Goal: Information Seeking & Learning: Learn about a topic

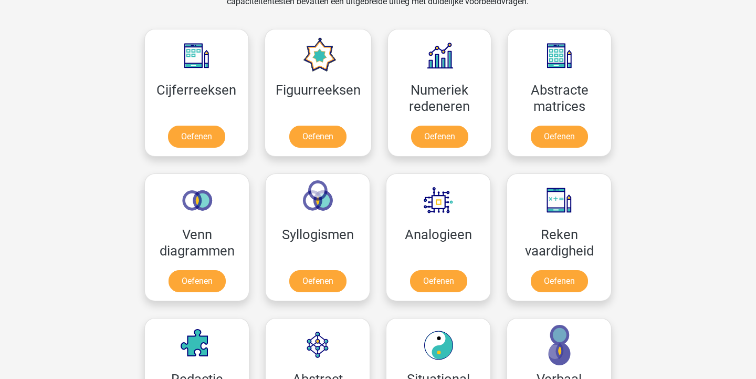
scroll to position [467, 0]
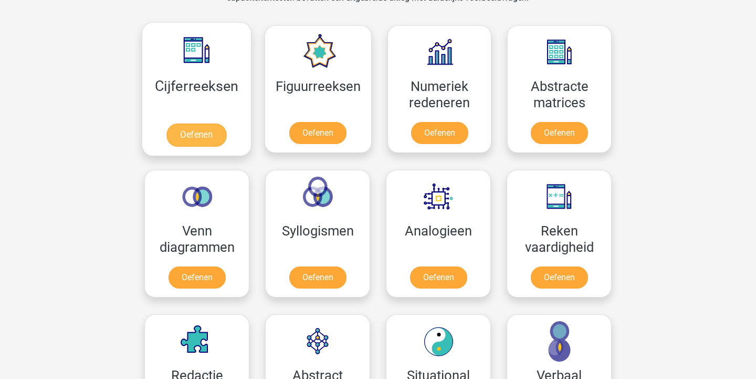
click at [206, 136] on link "Oefenen" at bounding box center [196, 134] width 60 height 23
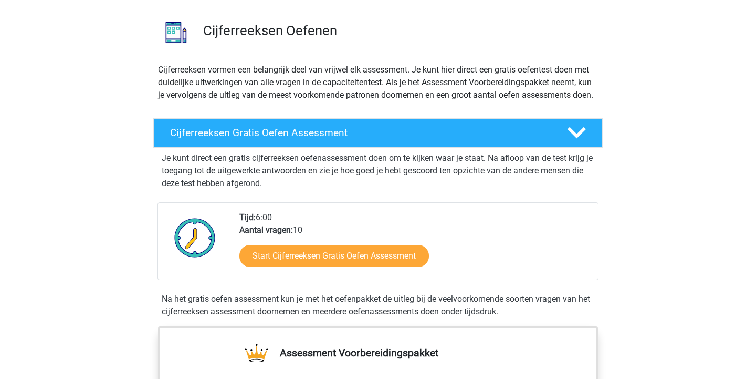
scroll to position [90, 0]
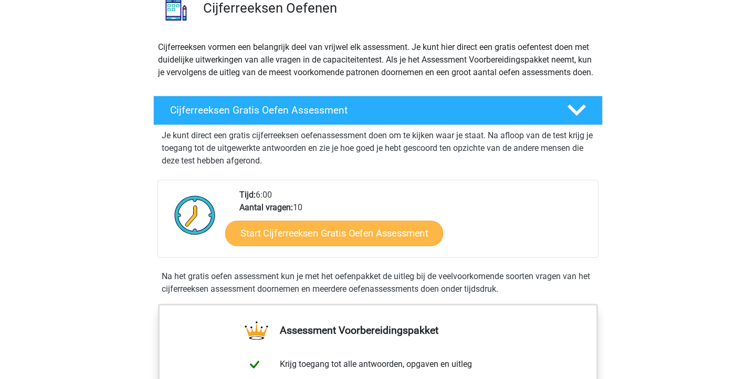
click at [376, 245] on link "Start Cijferreeksen Gratis Oefen Assessment" at bounding box center [334, 232] width 218 height 25
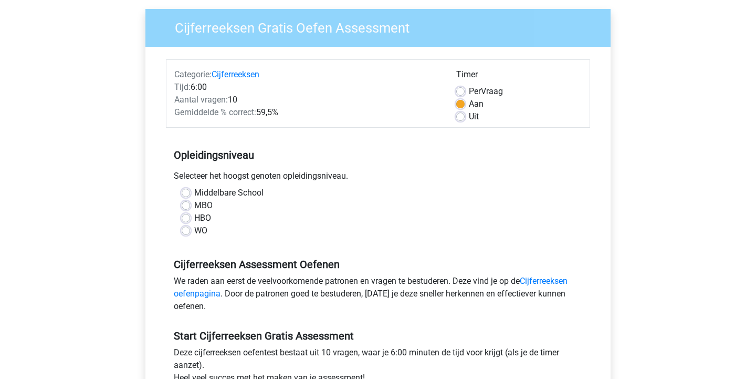
scroll to position [78, 0]
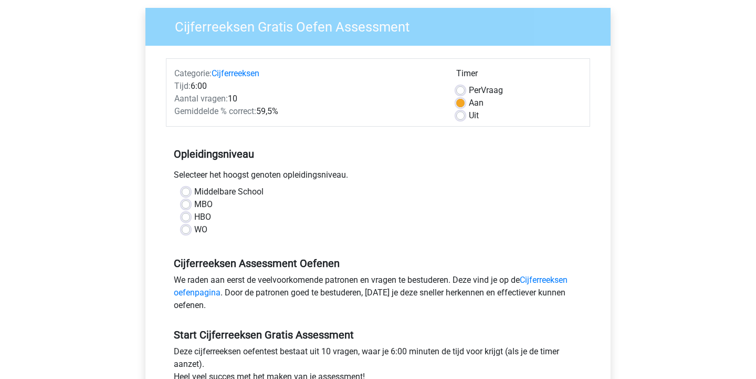
click at [194, 191] on label "Middelbare School" at bounding box center [228, 191] width 69 height 13
click at [187, 191] on input "Middelbare School" at bounding box center [186, 190] width 8 height 10
radio input "true"
click at [194, 204] on label "MBO" at bounding box center [203, 204] width 18 height 13
click at [188, 204] on input "MBO" at bounding box center [186, 203] width 8 height 10
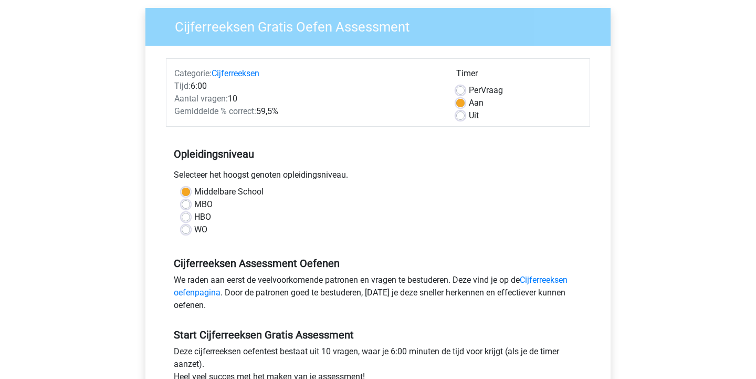
radio input "true"
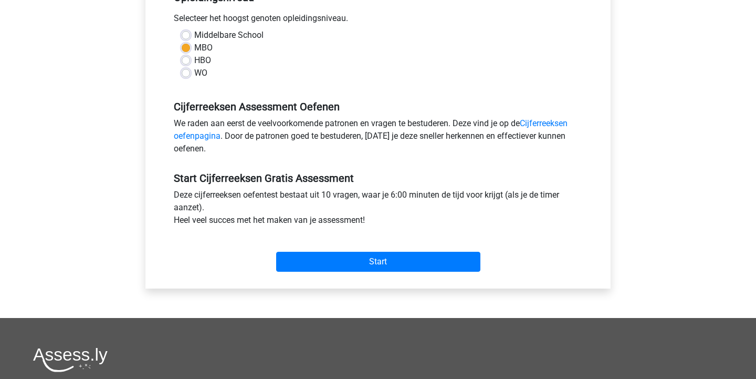
scroll to position [237, 0]
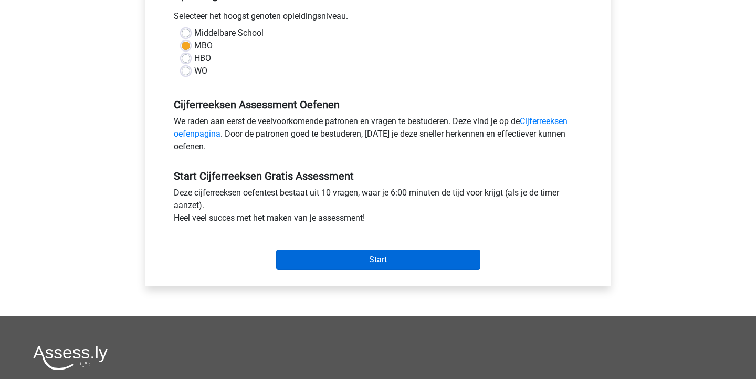
click at [353, 262] on input "Start" at bounding box center [378, 259] width 204 height 20
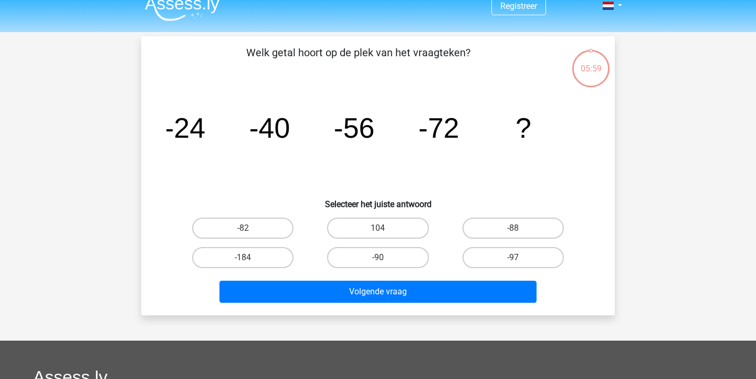
scroll to position [8, 0]
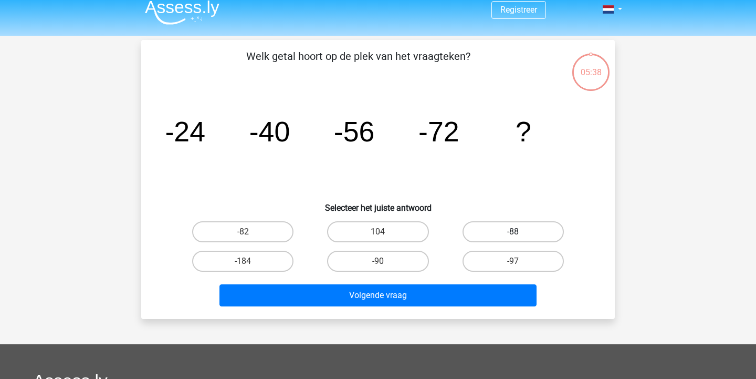
click at [524, 234] on label "-88" at bounding box center [512, 231] width 101 height 21
click at [520, 234] on input "-88" at bounding box center [516, 235] width 7 height 7
radio input "true"
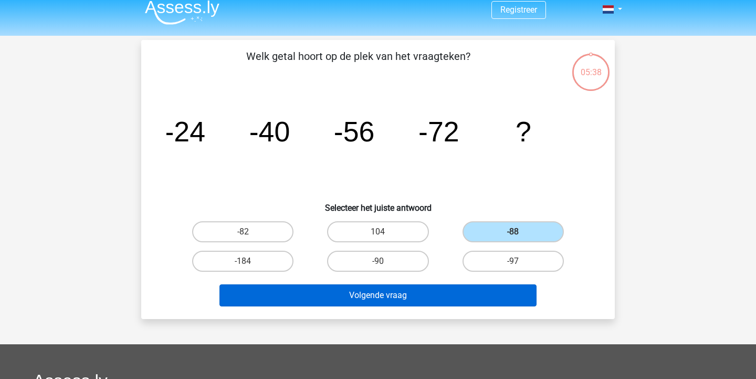
click at [413, 291] on button "Volgende vraag" at bounding box center [378, 295] width 318 height 22
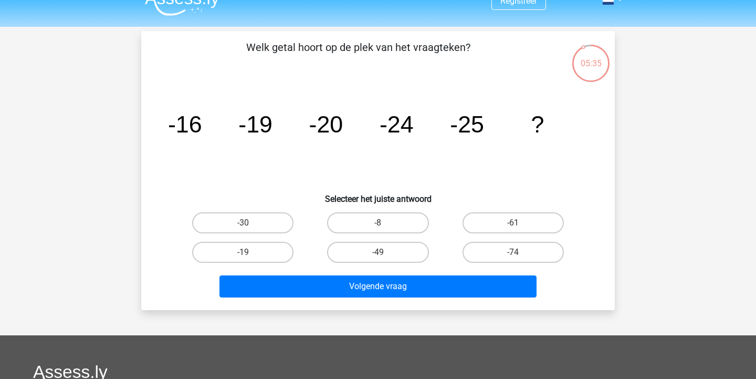
scroll to position [15, 0]
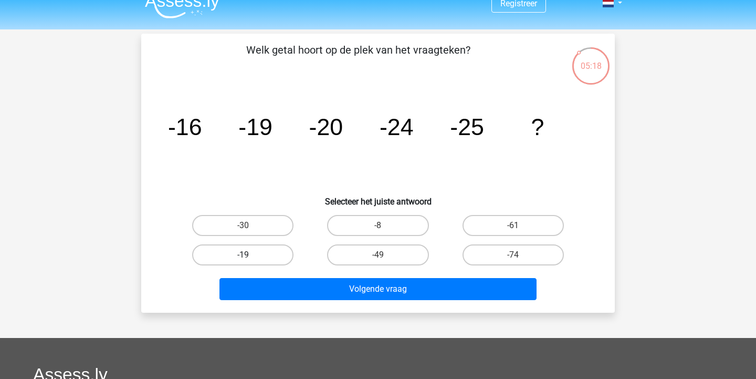
click at [285, 252] on label "-19" at bounding box center [242, 254] width 101 height 21
click at [250, 255] on input "-19" at bounding box center [246, 258] width 7 height 7
radio input "true"
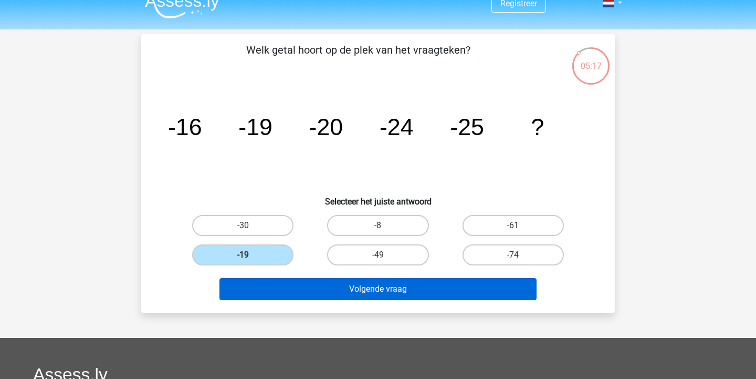
click at [364, 284] on button "Volgende vraag" at bounding box center [378, 289] width 318 height 22
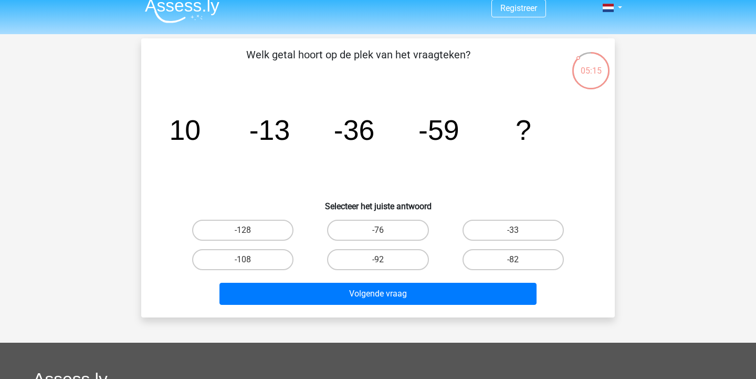
scroll to position [9, 0]
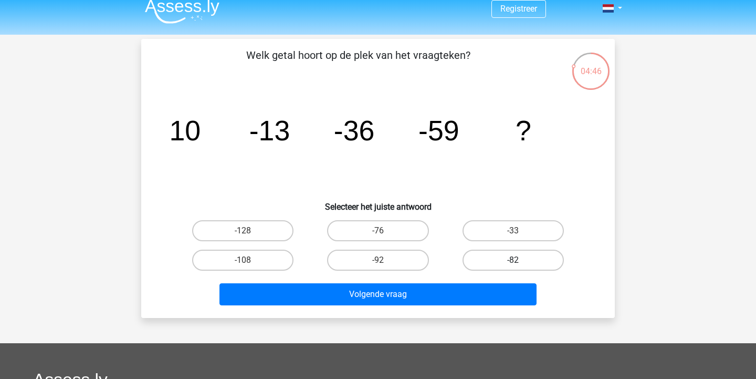
click at [503, 260] on label "-82" at bounding box center [512, 259] width 101 height 21
click at [513, 260] on input "-82" at bounding box center [516, 263] width 7 height 7
radio input "true"
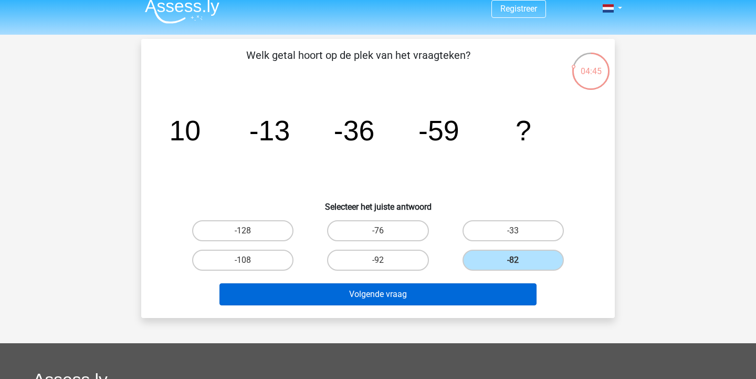
click at [439, 296] on button "Volgende vraag" at bounding box center [378, 294] width 318 height 22
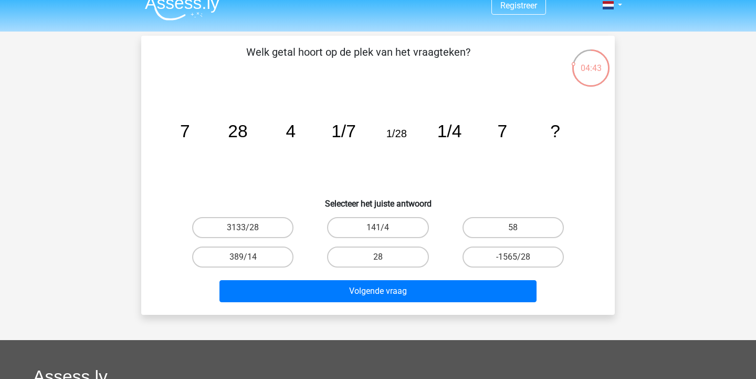
click at [441, 157] on icon "image/svg+xml 7 28 4 1/7 1/28 1/4 7 ?" at bounding box center [377, 137] width 423 height 106
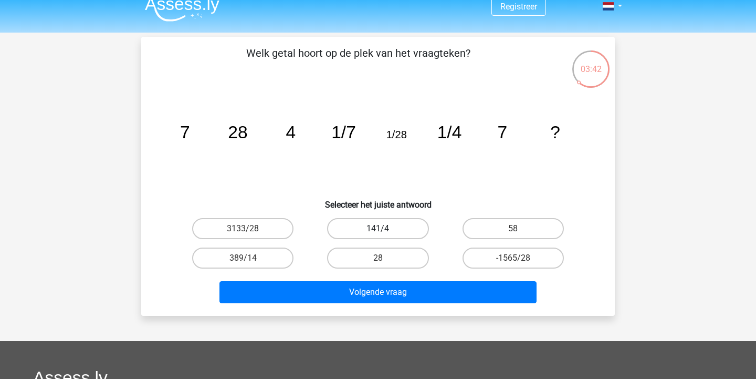
click at [408, 230] on label "141/4" at bounding box center [377, 228] width 101 height 21
click at [385, 230] on input "141/4" at bounding box center [381, 231] width 7 height 7
radio input "true"
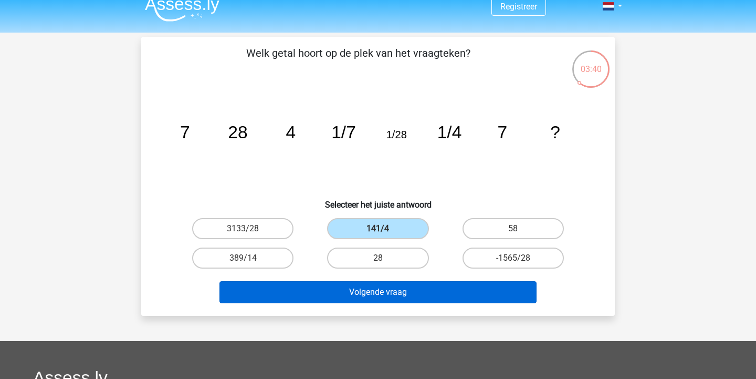
click at [446, 292] on button "Volgende vraag" at bounding box center [378, 292] width 318 height 22
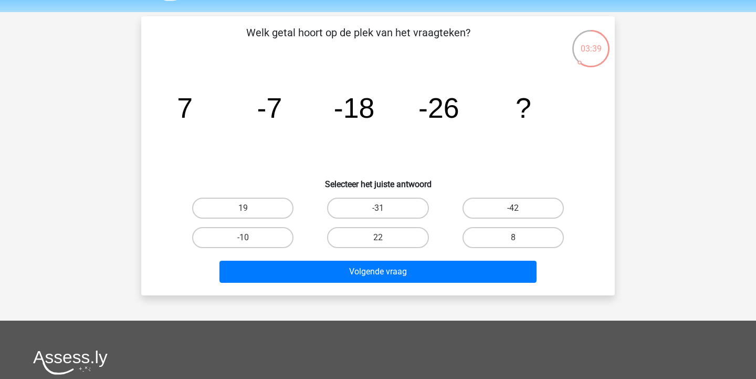
scroll to position [32, 0]
click at [384, 205] on label "-31" at bounding box center [377, 207] width 101 height 21
click at [384, 208] on input "-31" at bounding box center [381, 211] width 7 height 7
radio input "true"
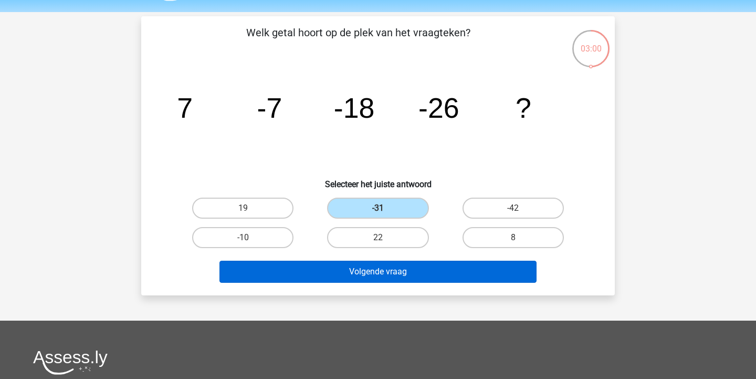
click at [389, 273] on button "Volgende vraag" at bounding box center [378, 271] width 318 height 22
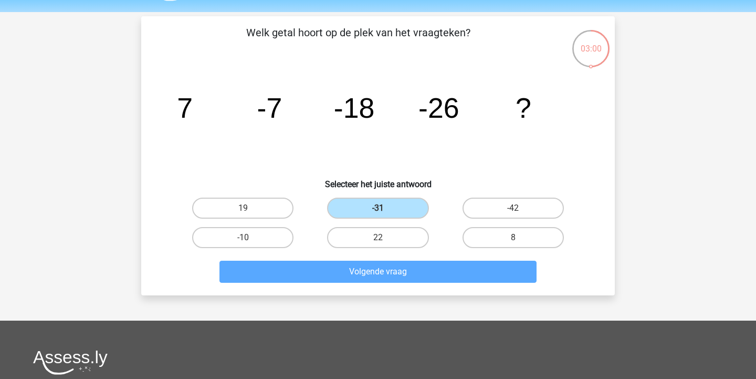
scroll to position [48, 0]
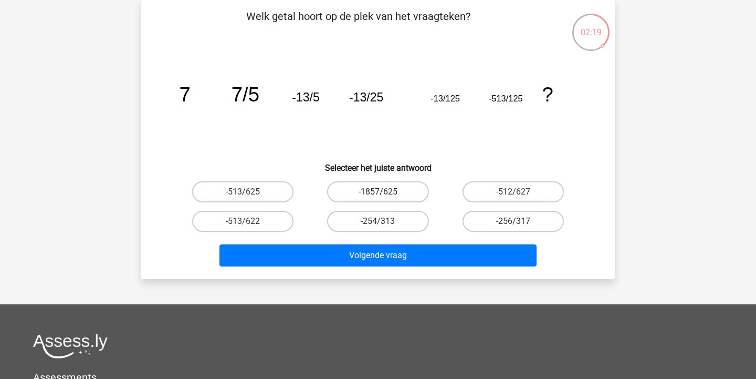
click at [385, 194] on label "-1857/625" at bounding box center [377, 191] width 101 height 21
click at [385, 194] on input "-1857/625" at bounding box center [381, 195] width 7 height 7
radio input "true"
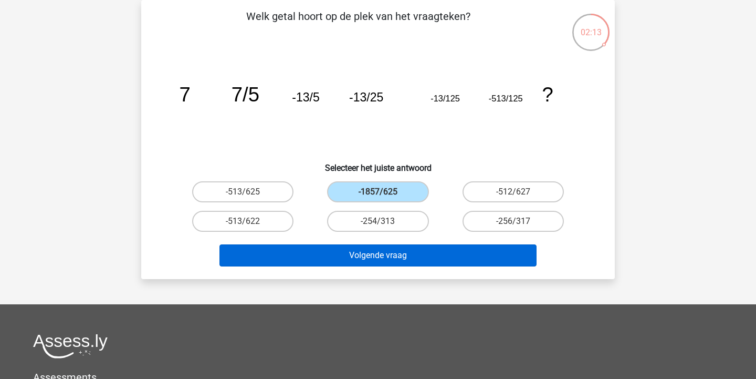
click at [374, 249] on button "Volgende vraag" at bounding box center [378, 255] width 318 height 22
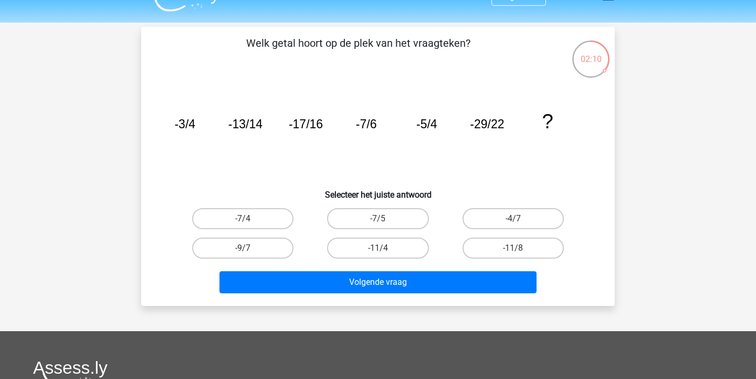
scroll to position [17, 0]
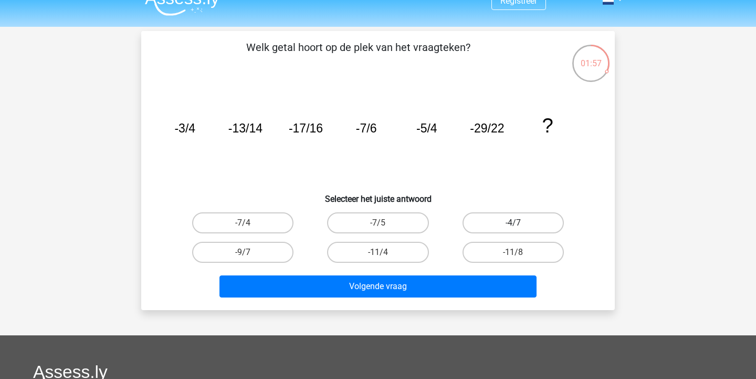
click at [489, 227] on label "-4/7" at bounding box center [512, 222] width 101 height 21
click at [513, 227] on input "-4/7" at bounding box center [516, 226] width 7 height 7
radio input "true"
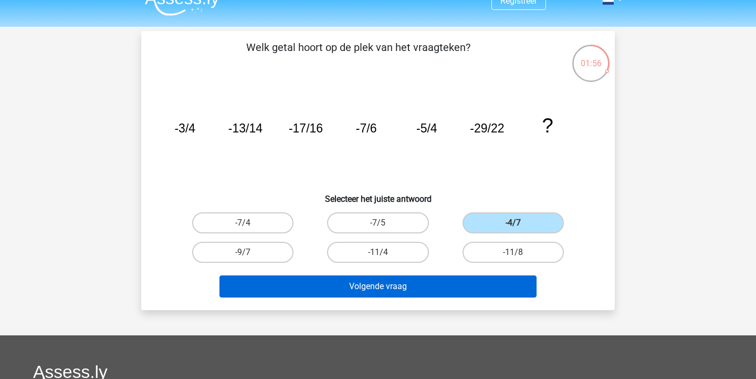
click at [424, 282] on button "Volgende vraag" at bounding box center [378, 286] width 318 height 22
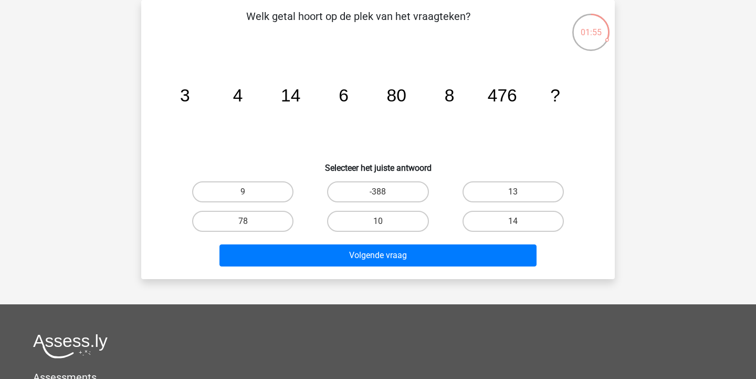
scroll to position [29, 0]
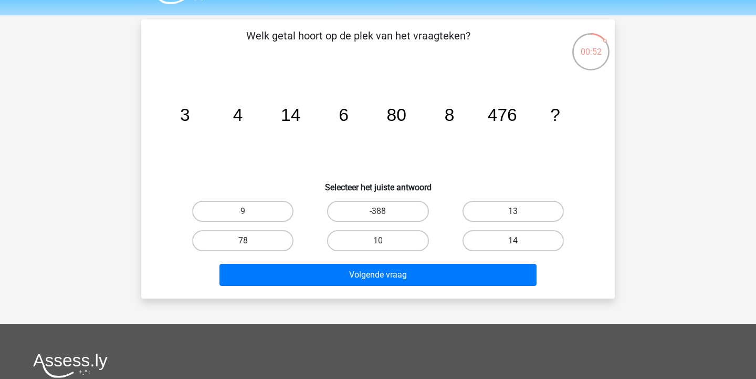
click at [487, 242] on label "14" at bounding box center [512, 240] width 101 height 21
click at [513, 242] on input "14" at bounding box center [516, 243] width 7 height 7
radio input "true"
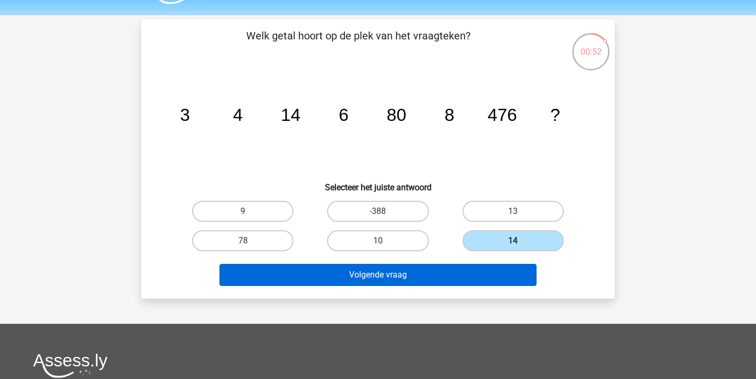
click at [417, 275] on button "Volgende vraag" at bounding box center [378, 275] width 318 height 22
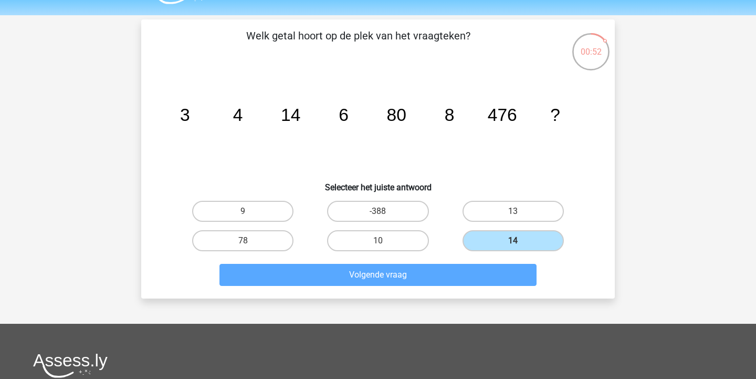
scroll to position [48, 0]
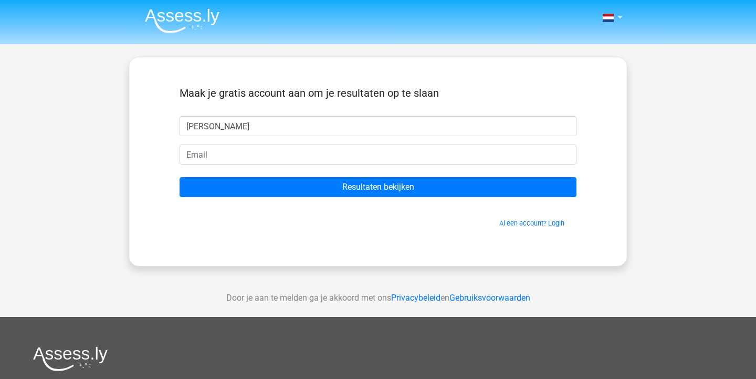
type input "JOel"
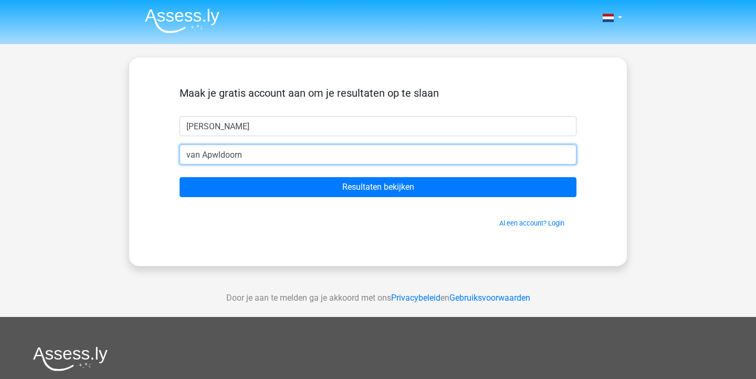
click at [217, 151] on input "van Apwldoorn" at bounding box center [378, 154] width 397 height 20
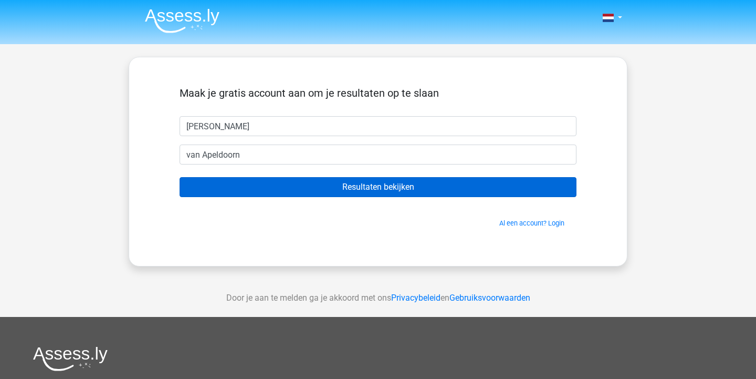
click at [271, 185] on input "Resultaten bekijken" at bounding box center [378, 187] width 397 height 20
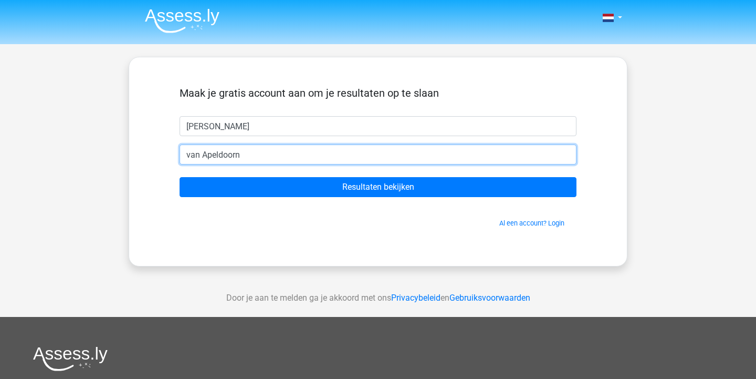
drag, startPoint x: 258, startPoint y: 155, endPoint x: 112, endPoint y: 155, distance: 145.9
click at [112, 155] on div "Nederlands English" at bounding box center [378, 297] width 756 height 594
type input "joel.van.a.05@gmail.com"
click at [378, 187] on input "Resultaten bekijken" at bounding box center [378, 187] width 397 height 20
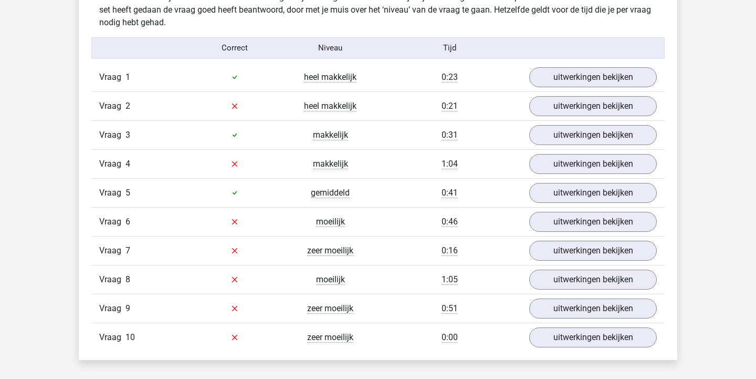
scroll to position [845, 0]
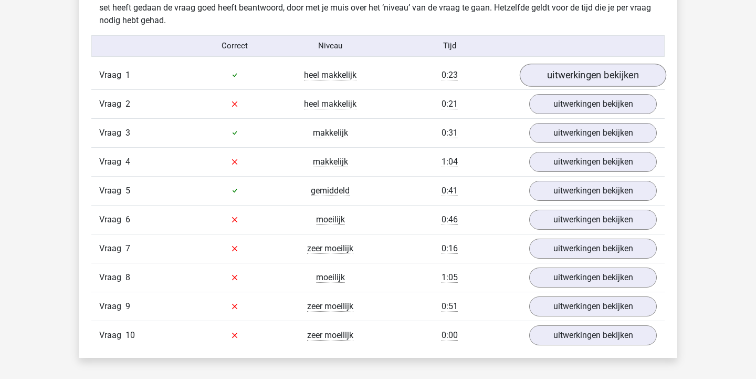
click at [562, 75] on link "uitwerkingen bekijken" at bounding box center [593, 75] width 146 height 23
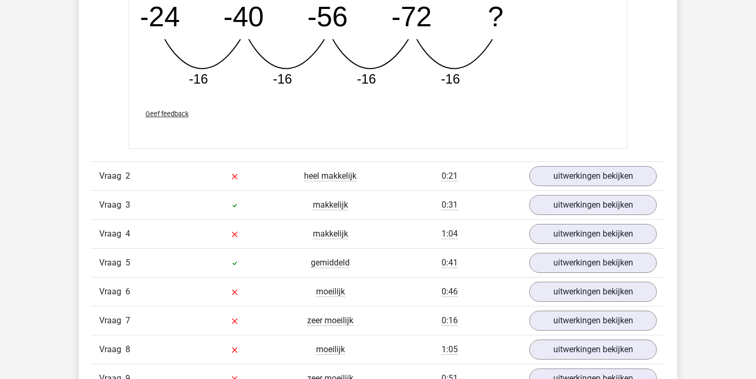
scroll to position [1233, 0]
click at [602, 180] on link "uitwerkingen bekijken" at bounding box center [593, 174] width 146 height 23
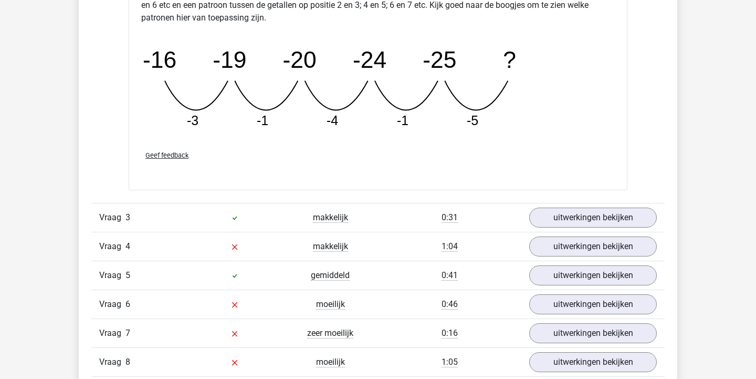
scroll to position [1733, 0]
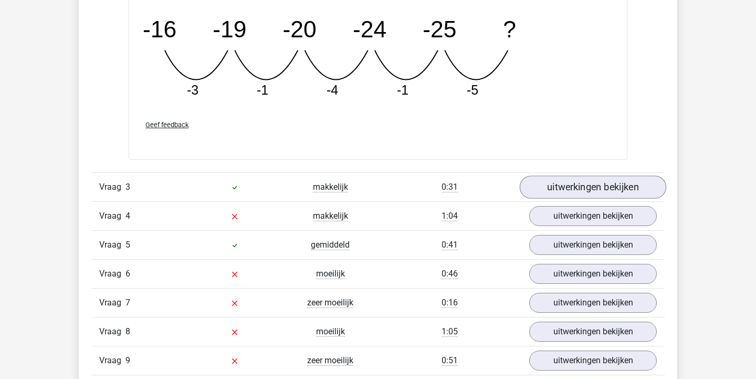
click at [574, 181] on link "uitwerkingen bekijken" at bounding box center [593, 186] width 146 height 23
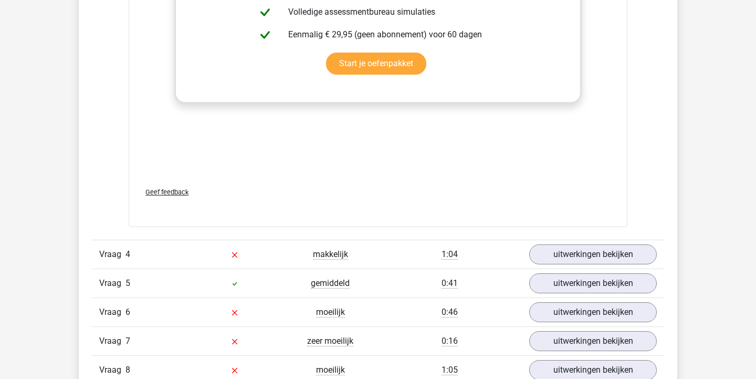
scroll to position [2353, 0]
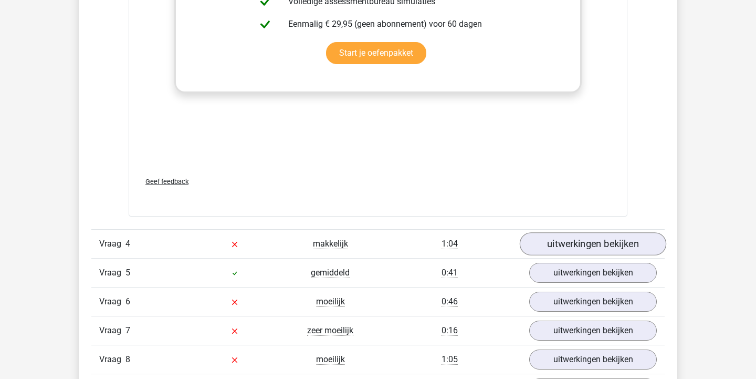
click at [592, 249] on link "uitwerkingen bekijken" at bounding box center [593, 243] width 146 height 23
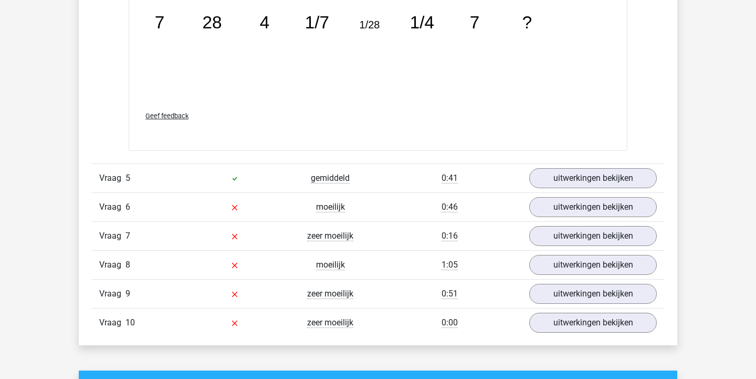
scroll to position [3009, 0]
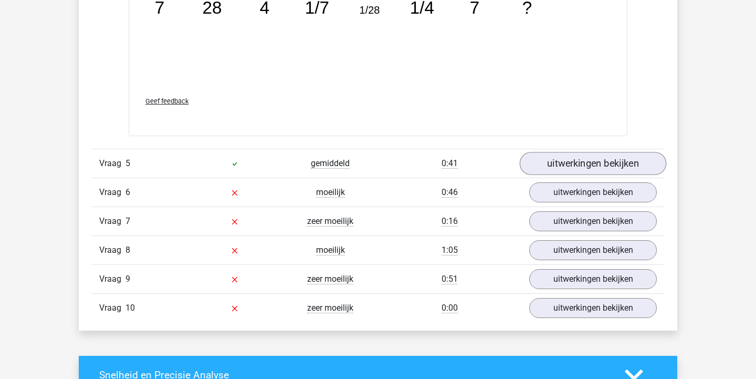
click at [566, 157] on link "uitwerkingen bekijken" at bounding box center [593, 163] width 146 height 23
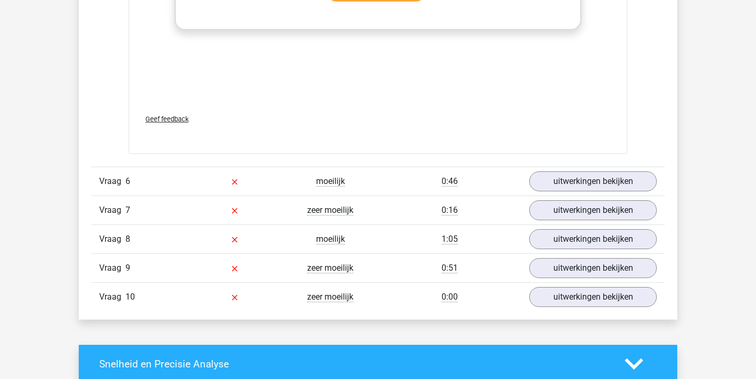
scroll to position [3670, 0]
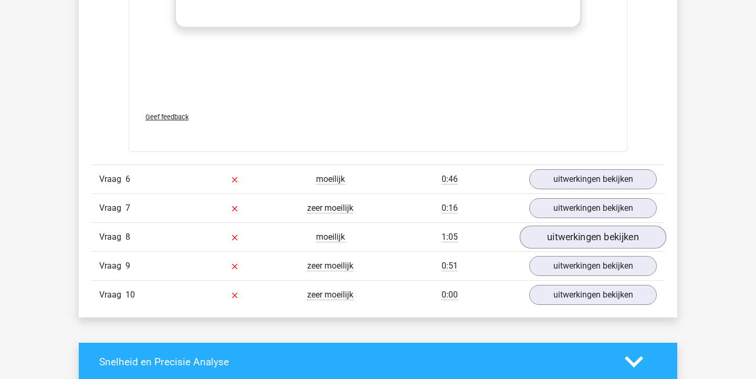
click at [577, 234] on link "uitwerkingen bekijken" at bounding box center [593, 236] width 146 height 23
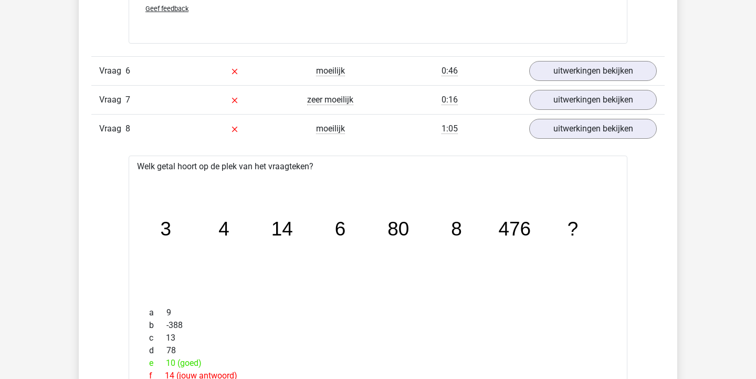
scroll to position [3471, 0]
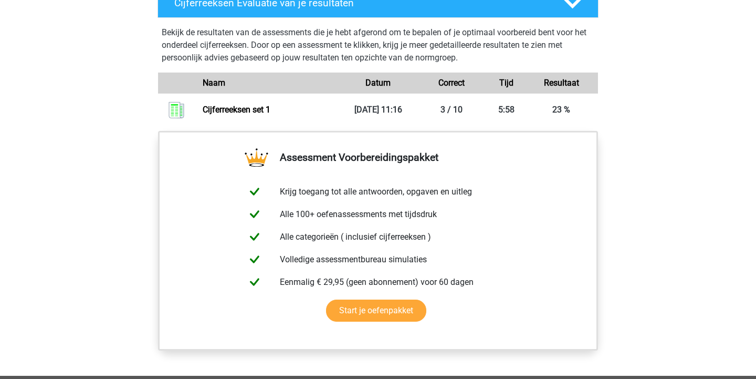
scroll to position [757, 0]
